Goal: Navigation & Orientation: Find specific page/section

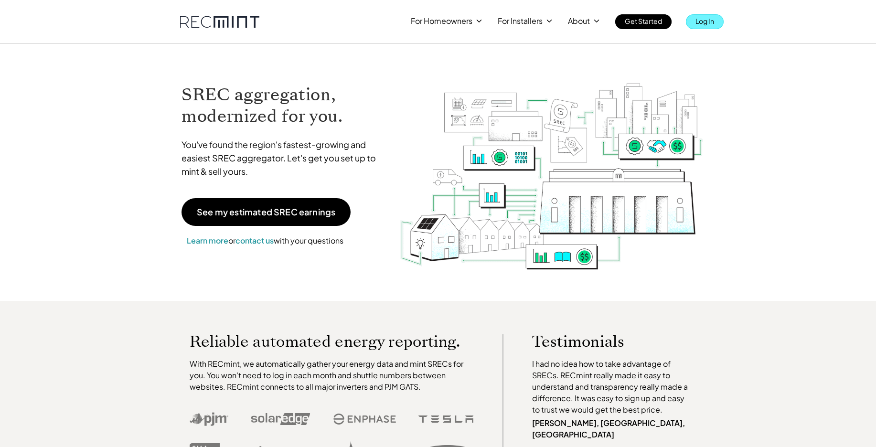
click at [699, 22] on p "Log In" at bounding box center [704, 20] width 19 height 13
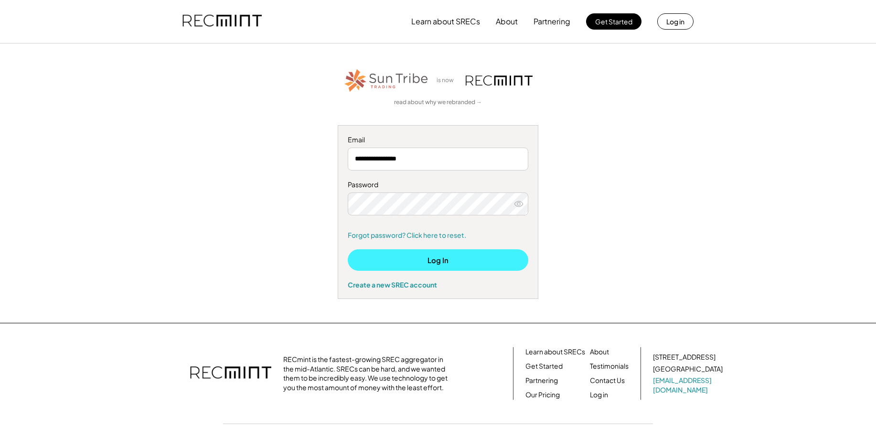
click at [461, 266] on button "Log In" at bounding box center [438, 259] width 180 height 21
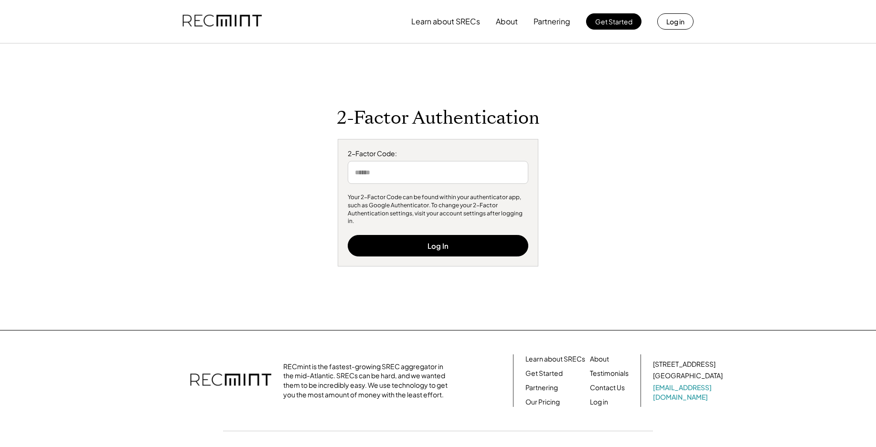
click at [375, 179] on input "input" at bounding box center [438, 172] width 180 height 23
type input "******"
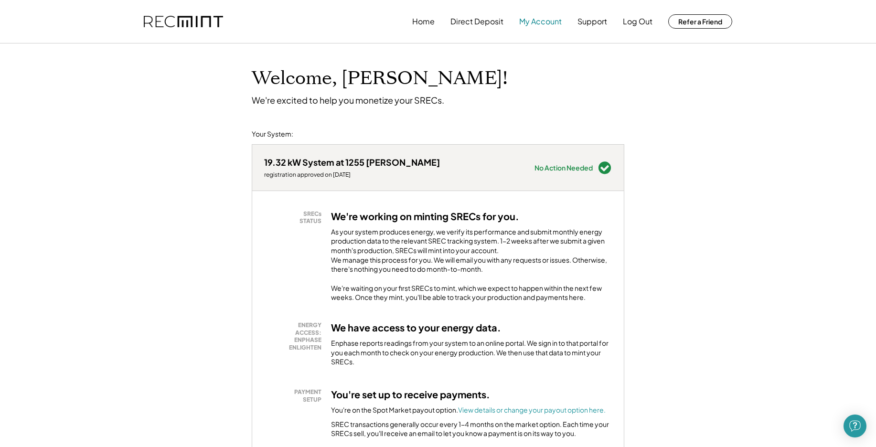
click at [541, 23] on button "My Account" at bounding box center [540, 21] width 42 height 19
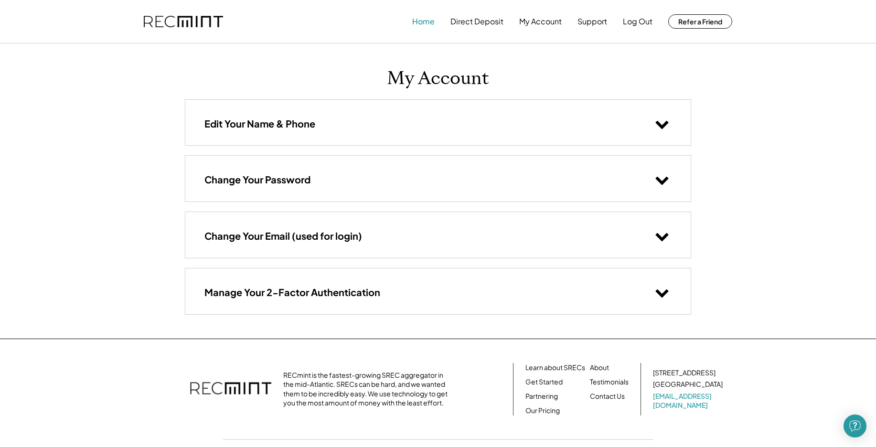
click at [414, 19] on button "Home" at bounding box center [423, 21] width 22 height 19
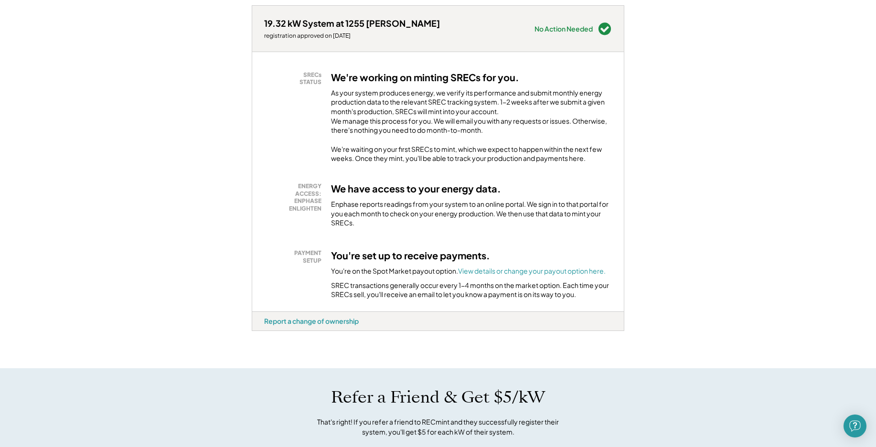
scroll to position [139, 0]
click at [674, 57] on div "Welcome, [PERSON_NAME]! We're excited to help you monetize your SRECs. Your Sys…" at bounding box center [438, 367] width 876 height 927
